Goal: Task Accomplishment & Management: Use online tool/utility

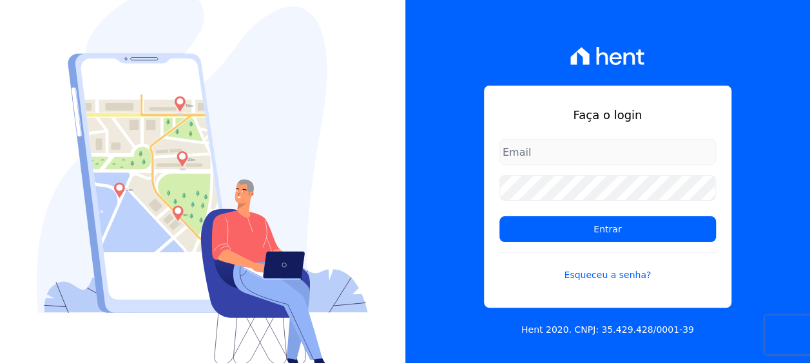
click at [706, 113] on h1 "Faça o login" at bounding box center [607, 114] width 217 height 17
click at [612, 151] on input "email" at bounding box center [607, 152] width 217 height 26
click at [513, 112] on h1 "Faça o login" at bounding box center [607, 114] width 217 height 17
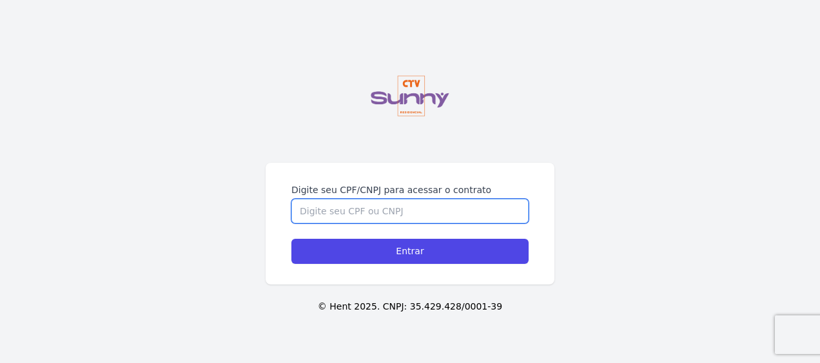
click at [402, 200] on input "Digite seu CPF/CNPJ para acessar o contrato" at bounding box center [409, 211] width 237 height 24
type input "14386587705"
click at [291, 239] on input "Entrar" at bounding box center [409, 251] width 237 height 25
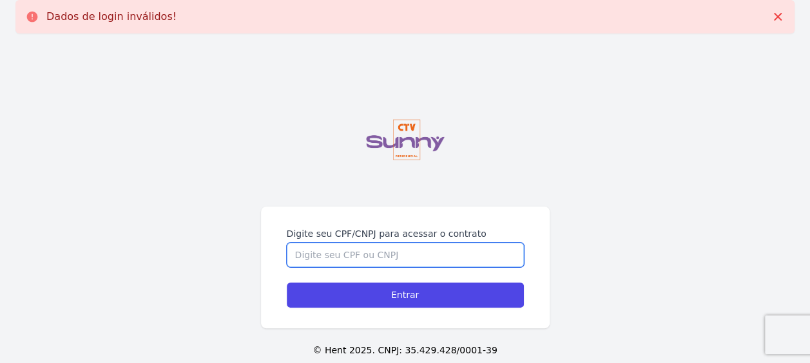
click at [436, 256] on input "Digite seu CPF/CNPJ para acessar o contrato" at bounding box center [405, 255] width 237 height 24
type input "14386587705"
click at [287, 283] on input "Entrar" at bounding box center [405, 295] width 237 height 25
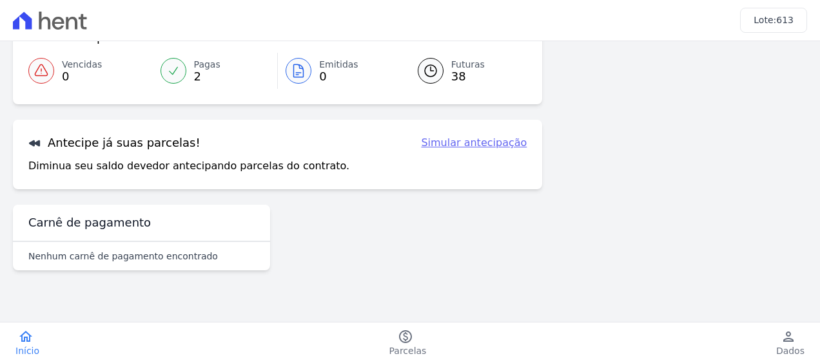
scroll to position [121, 0]
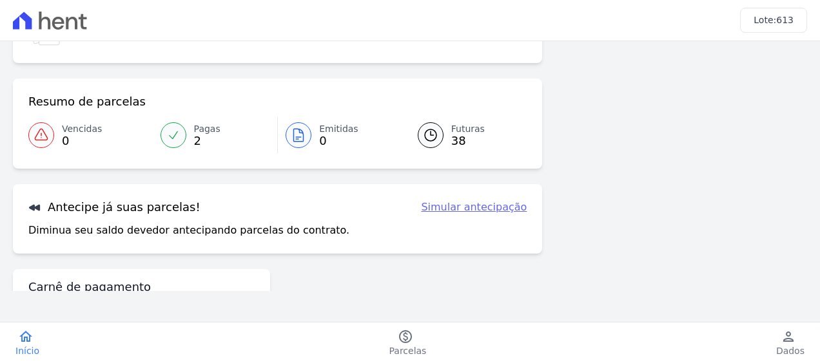
click at [477, 213] on link "Simular antecipação" at bounding box center [474, 207] width 106 height 15
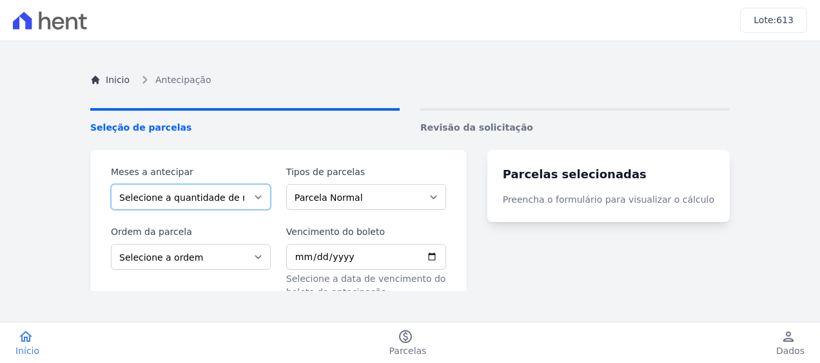
click at [267, 200] on select "Selecione a quantidade de meses a antecipar 1 2 3 4 5 6 7 8 9 10 11 12 13 14 15…" at bounding box center [191, 197] width 160 height 26
select select "2"
click at [111, 184] on select "Selecione a quantidade de meses a antecipar 1 2 3 4 5 6 7 8 9 10 11 12 13 14 15…" at bounding box center [191, 197] width 160 height 26
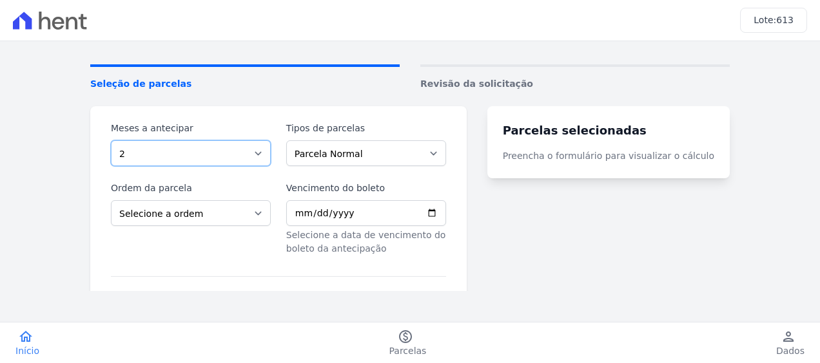
scroll to position [64, 0]
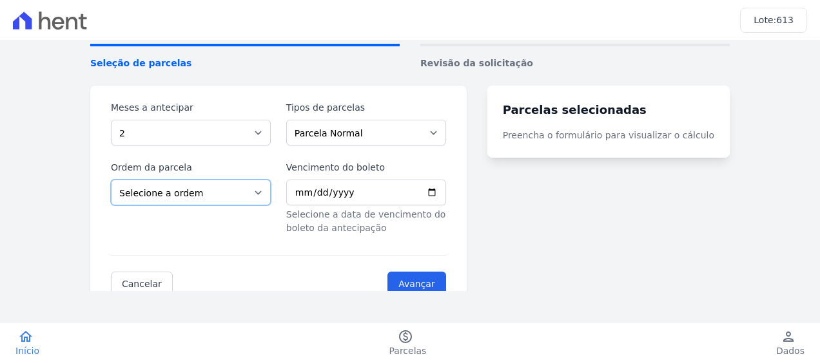
click at [233, 204] on select "Selecione a ordem Últimas parcelas Primeiras parcelas" at bounding box center [191, 193] width 160 height 26
select select "beginning"
click at [111, 180] on select "Selecione a ordem Últimas parcelas Primeiras parcelas" at bounding box center [191, 193] width 160 height 26
click at [385, 121] on select "Parcela Normal Intercalada Financiamento CEF Outros" at bounding box center [366, 133] width 160 height 26
click at [294, 120] on select "Parcela Normal Intercalada Financiamento CEF Outros" at bounding box center [366, 133] width 160 height 26
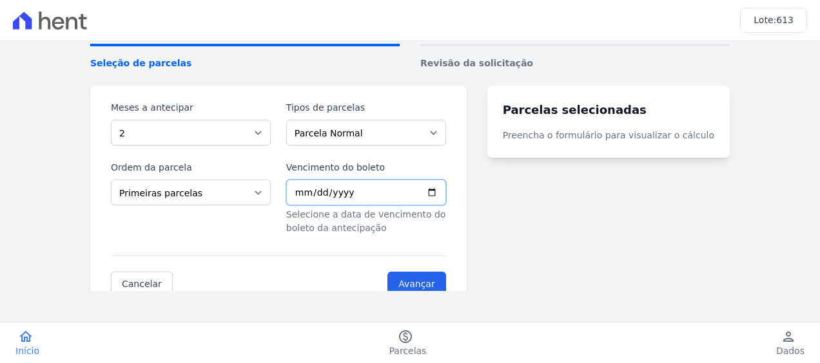
click at [354, 187] on input "Vencimento do boleto" at bounding box center [366, 193] width 160 height 26
click at [298, 191] on input "Vencimento do boleto" at bounding box center [366, 193] width 160 height 26
click at [309, 192] on input "Vencimento do boleto" at bounding box center [366, 193] width 160 height 26
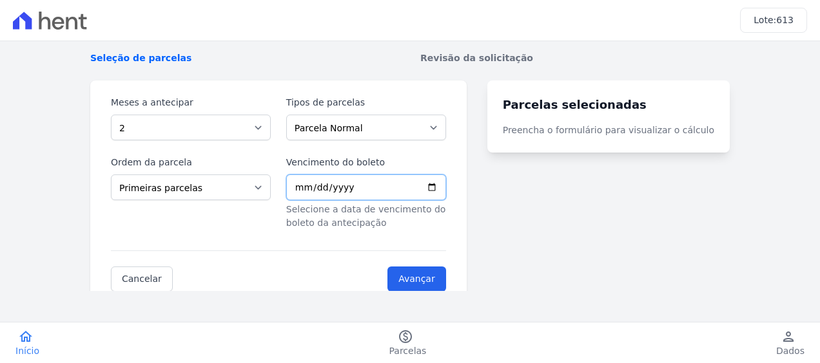
scroll to position [134, 0]
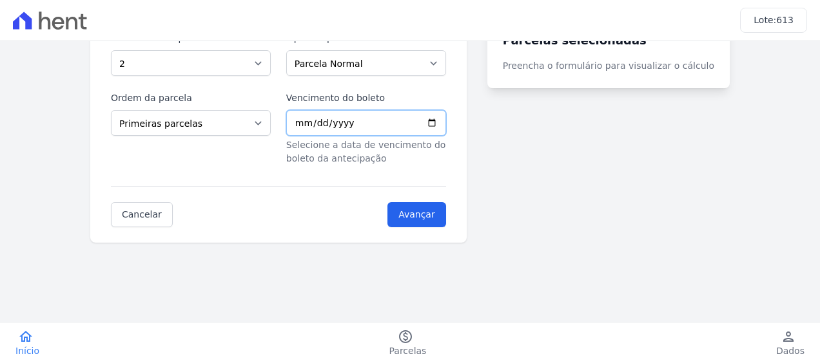
type input "0001-10-10"
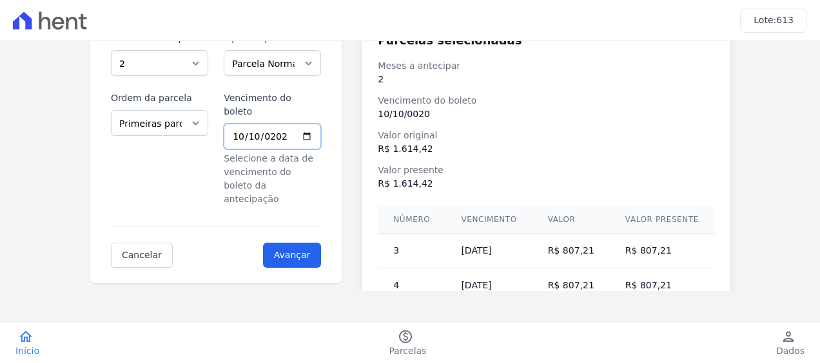
type input "2020-10-10"
type input "2025-10-10"
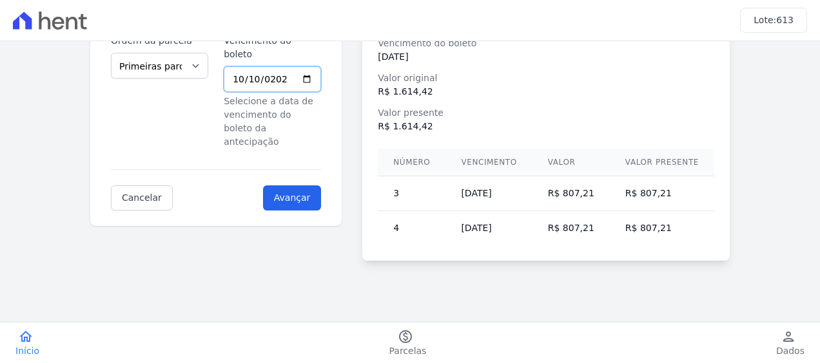
scroll to position [0, 0]
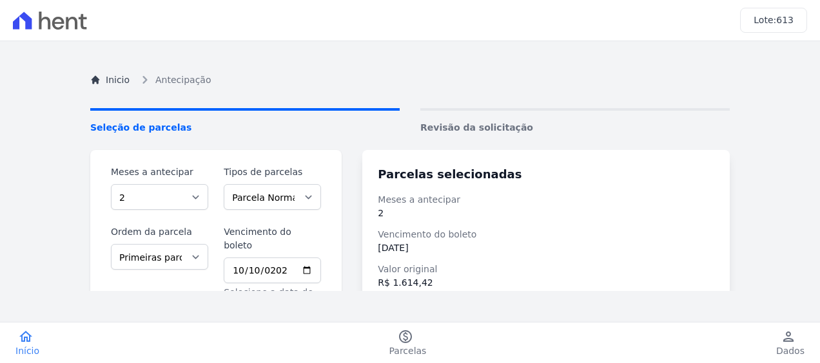
click at [482, 102] on div "Inicio Antecipação Seleção de parcelas Revisão da solicitação Meses a antecipar…" at bounding box center [410, 262] width 660 height 421
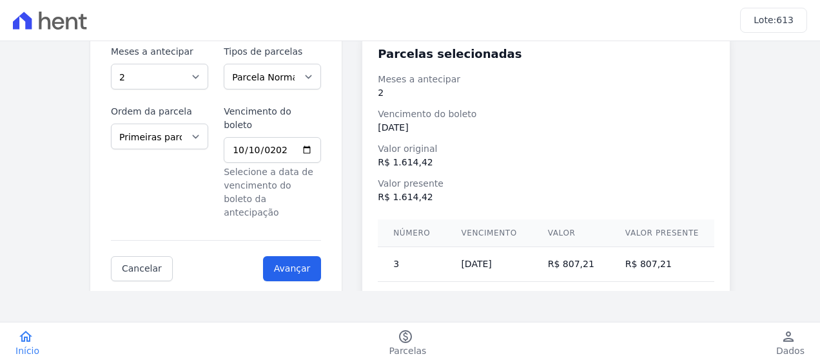
scroll to position [129, 0]
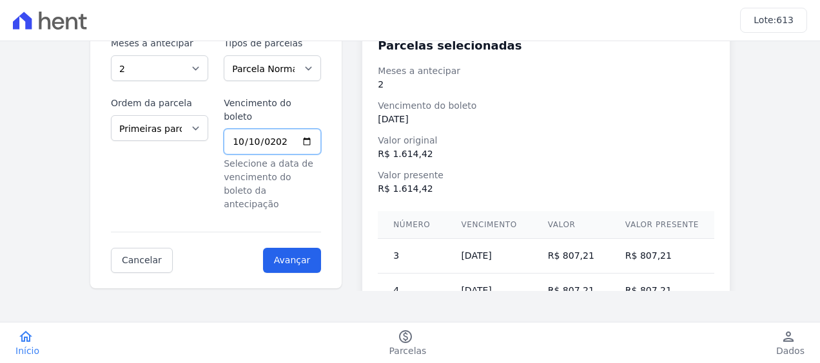
click at [293, 129] on input "2025-10-10" at bounding box center [272, 142] width 97 height 26
click at [528, 144] on dt "Valor original" at bounding box center [546, 141] width 336 height 14
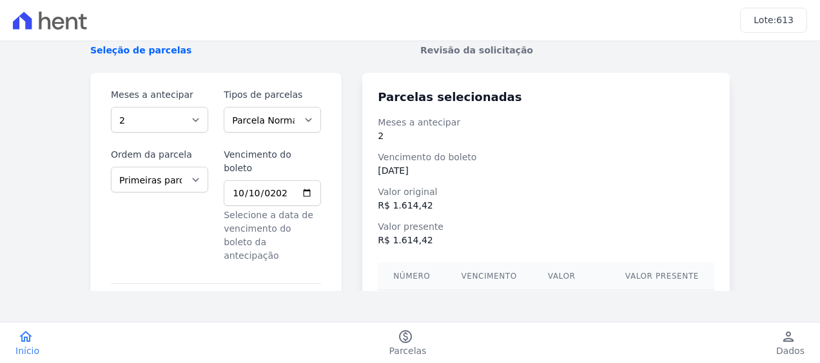
scroll to position [0, 0]
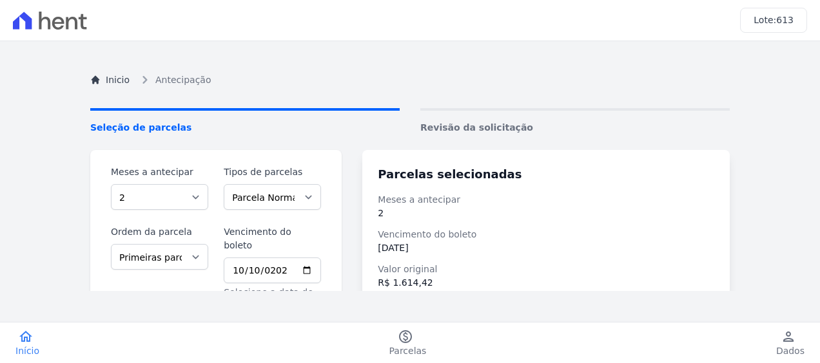
click at [39, 19] on icon at bounding box center [45, 21] width 12 height 18
click at [783, 26] on h3 "Lote: 613" at bounding box center [773, 21] width 40 height 14
